Goal: Task Accomplishment & Management: Use online tool/utility

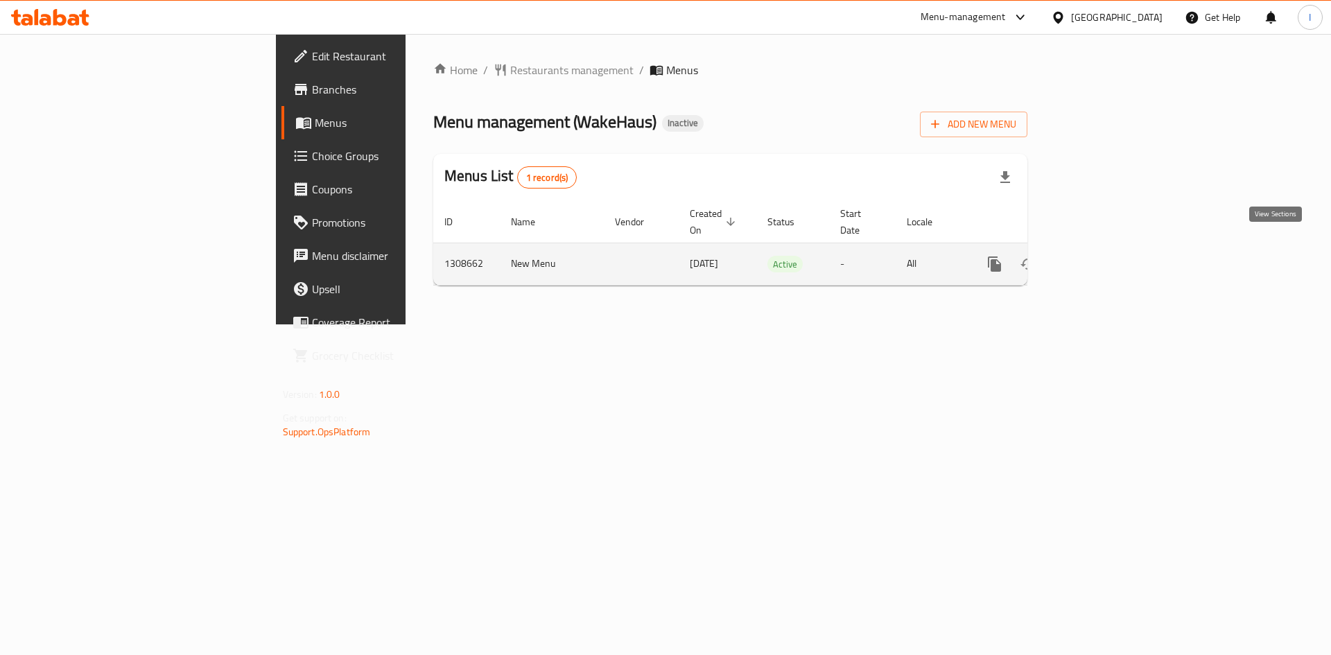
click at [1111, 247] on link "enhanced table" at bounding box center [1094, 263] width 33 height 33
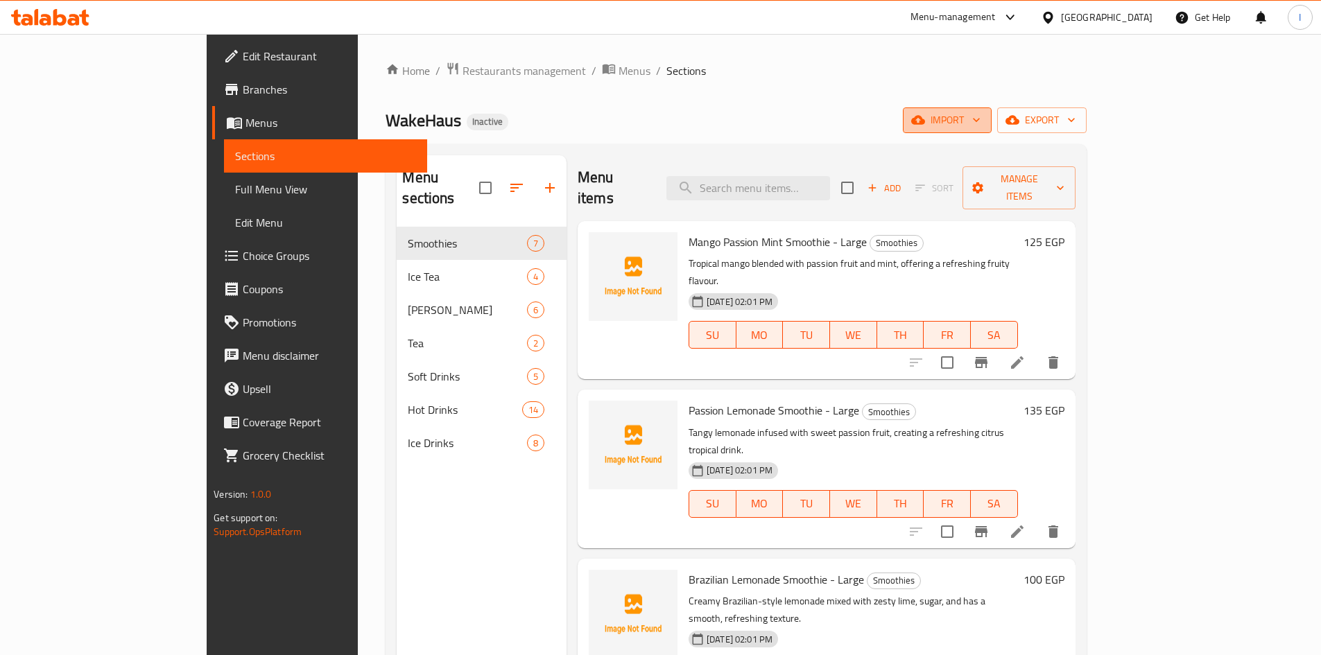
click at [980, 114] on span "import" at bounding box center [947, 120] width 67 height 17
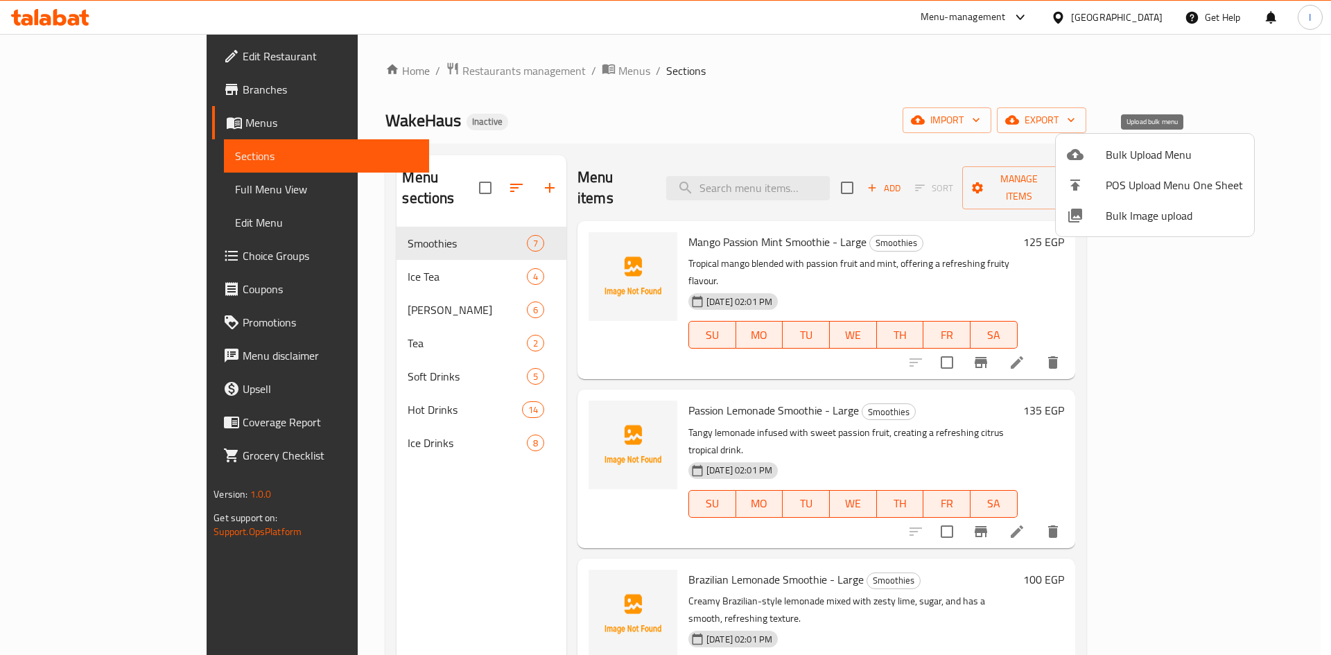
click at [1136, 149] on span "Bulk Upload Menu" at bounding box center [1174, 154] width 137 height 17
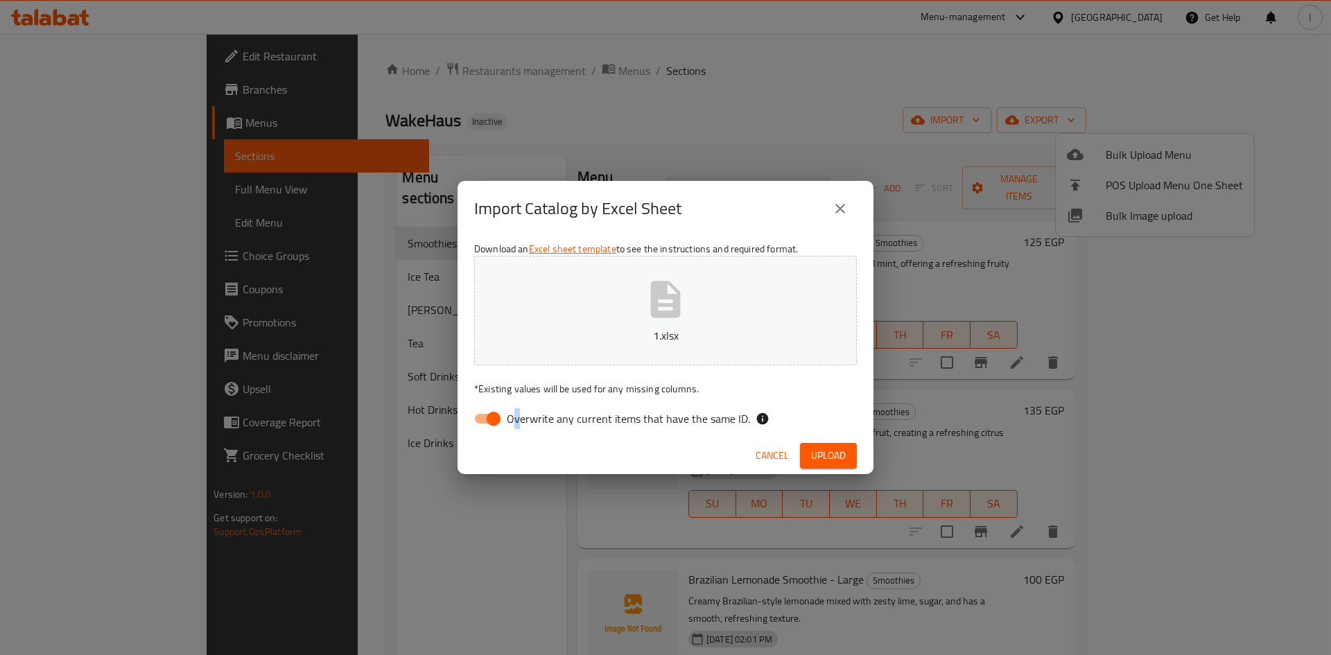
click at [516, 424] on span "Overwrite any current items that have the same ID." at bounding box center [628, 418] width 243 height 17
click at [693, 426] on span "Overwrite any current items that have the same ID." at bounding box center [628, 418] width 243 height 17
click at [533, 426] on input "Overwrite any current items that have the same ID." at bounding box center [493, 419] width 79 height 26
checkbox input "false"
drag, startPoint x: 815, startPoint y: 452, endPoint x: 788, endPoint y: 318, distance: 136.5
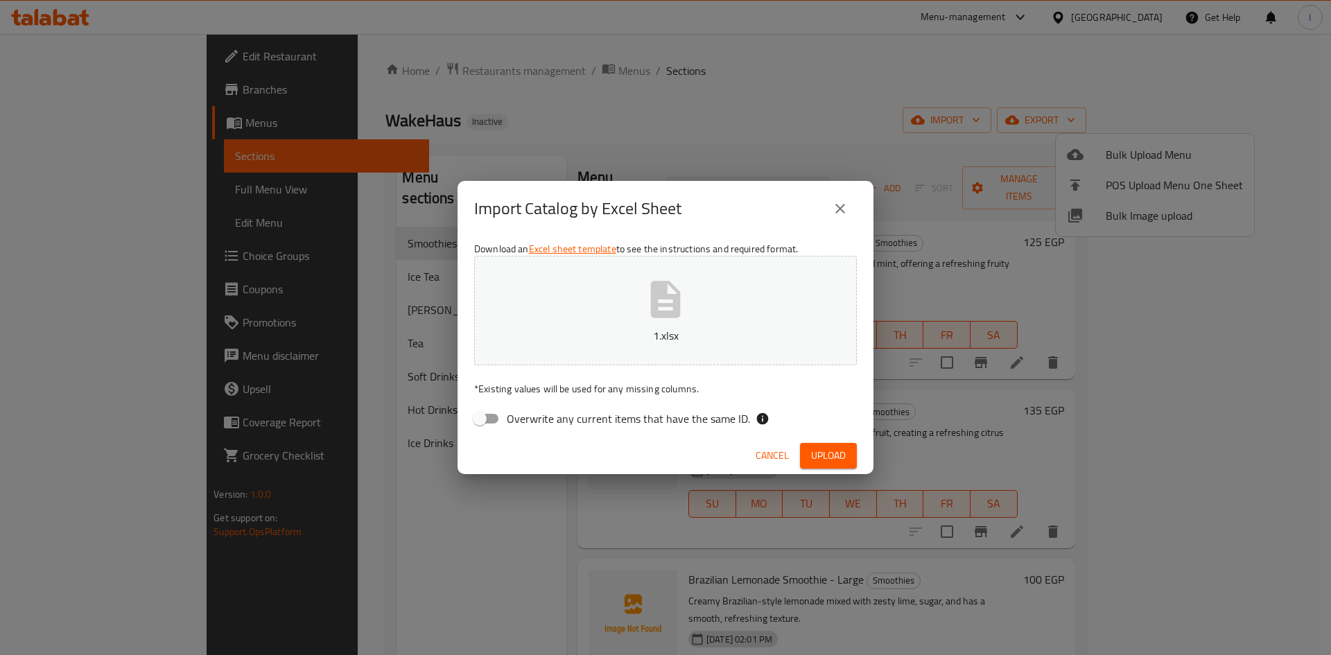
click at [815, 452] on span "Upload" at bounding box center [828, 455] width 35 height 17
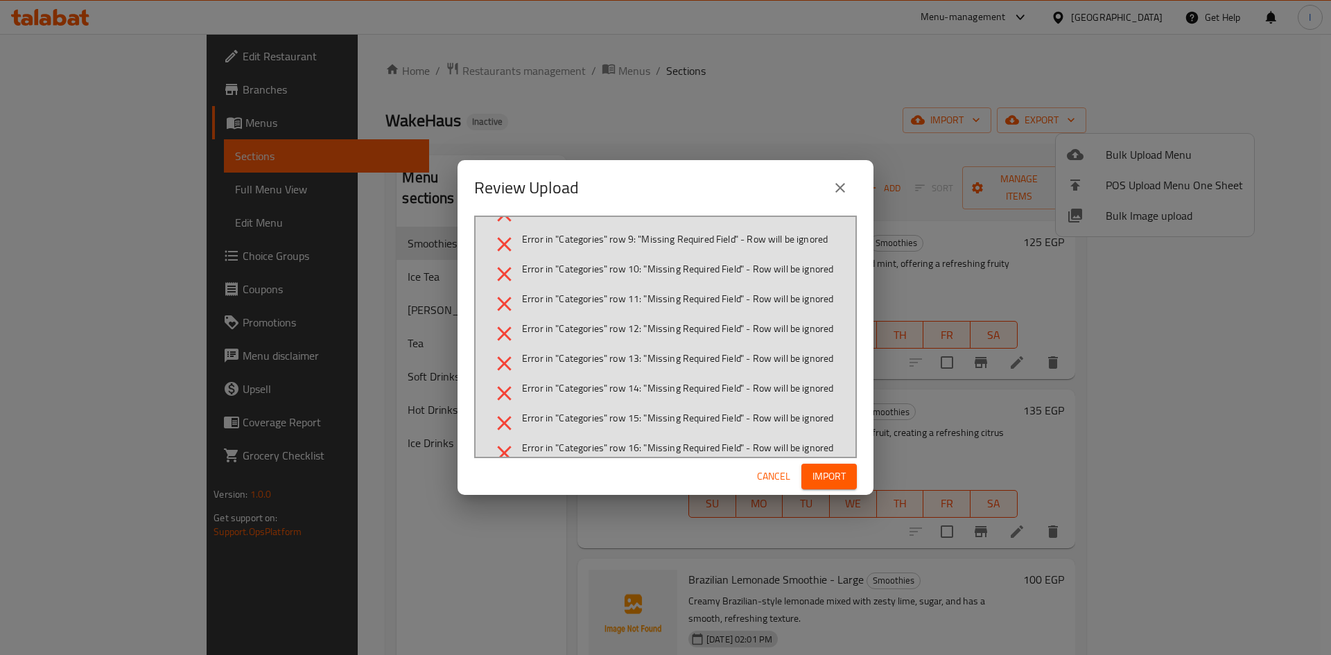
scroll to position [243, 0]
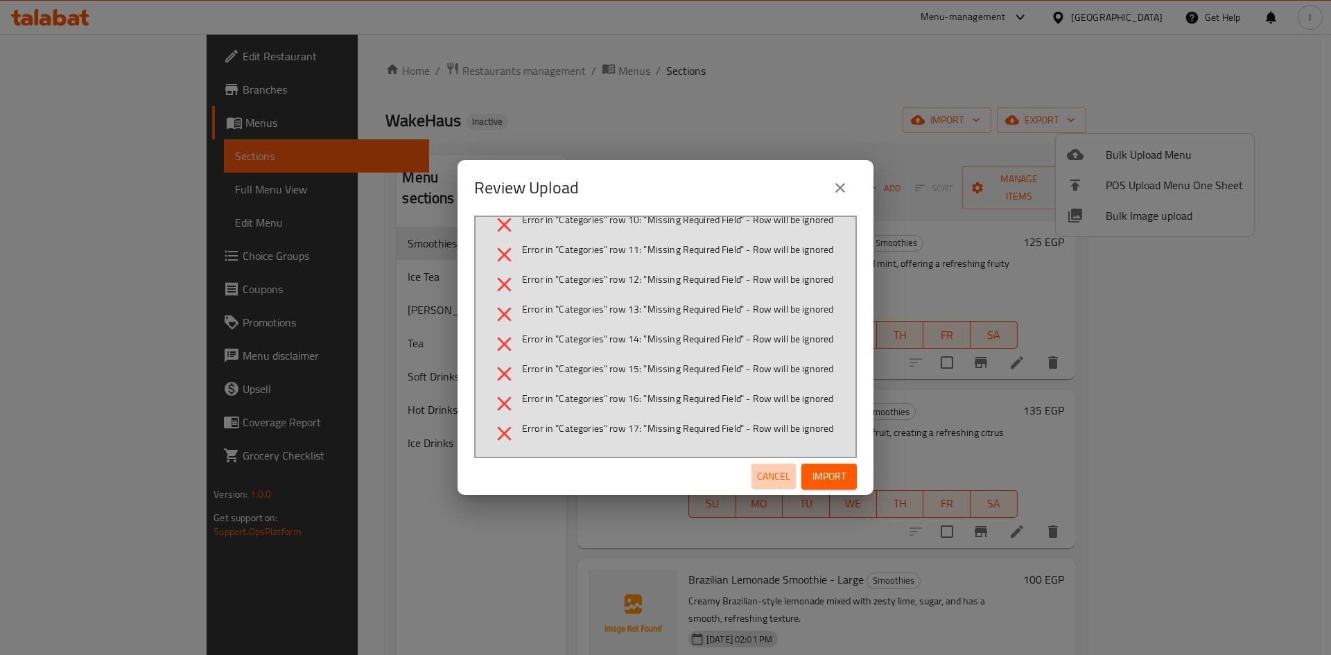
click at [766, 476] on span "Cancel" at bounding box center [773, 476] width 33 height 17
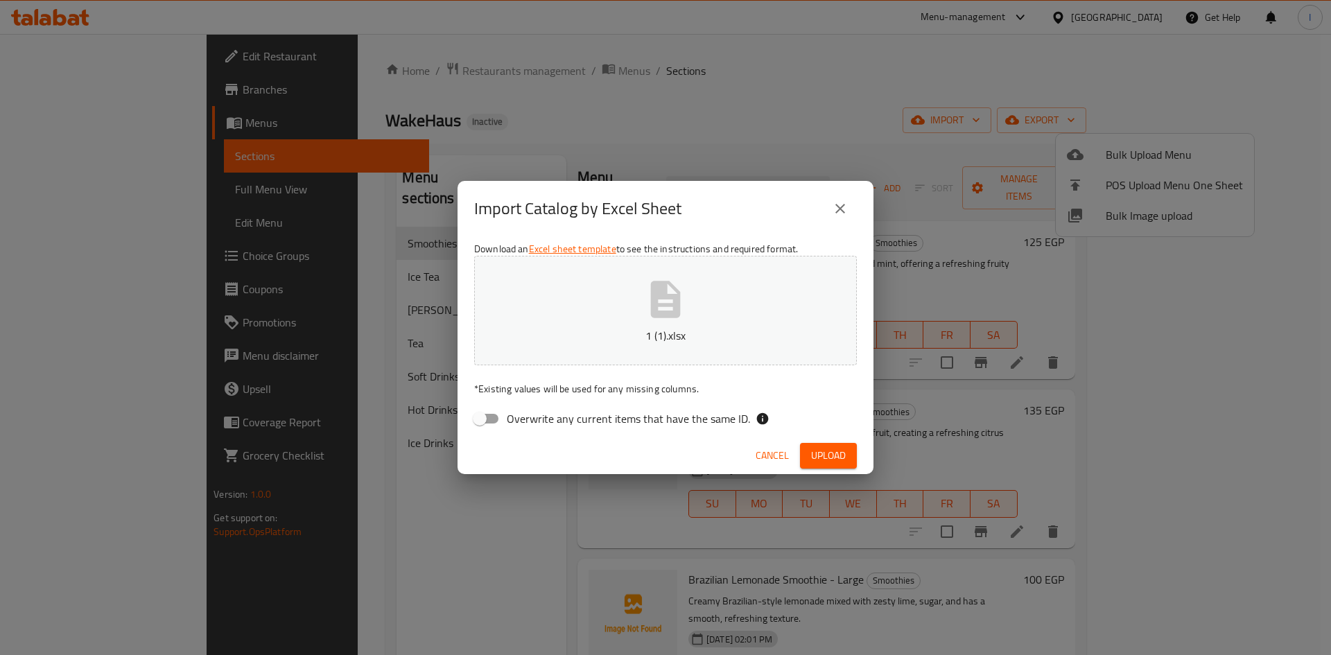
click at [831, 449] on span "Upload" at bounding box center [828, 455] width 35 height 17
